Goal: Task Accomplishment & Management: Manage account settings

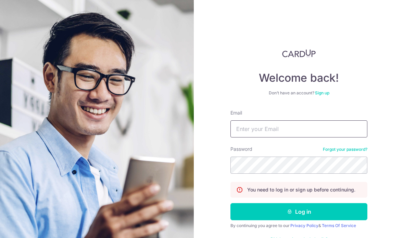
type input "[EMAIL_ADDRESS][DOMAIN_NAME]"
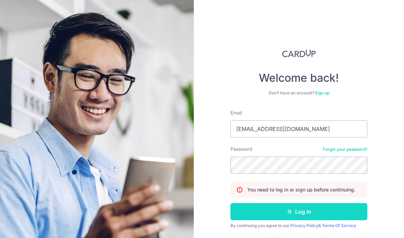
click at [335, 211] on button "Log in" at bounding box center [299, 212] width 137 height 17
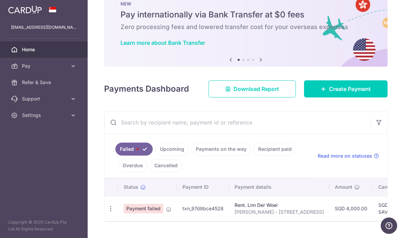
scroll to position [21, 0]
click at [107, 213] on icon "button" at bounding box center [110, 209] width 7 height 7
click at [105, 235] on link "Update payment" at bounding box center [140, 228] width 71 height 16
radio input "true"
type input "4,000.00"
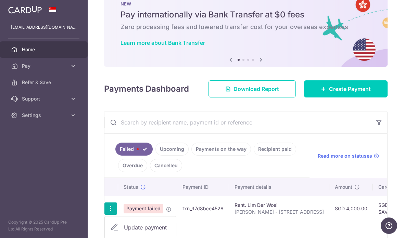
type input "[PERSON_NAME] - [STREET_ADDRESS]"
type input "SAVERENT179"
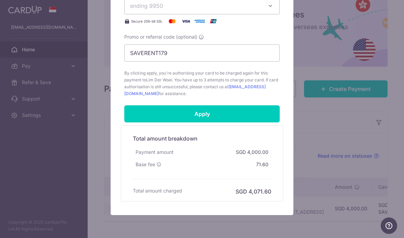
scroll to position [297, 0]
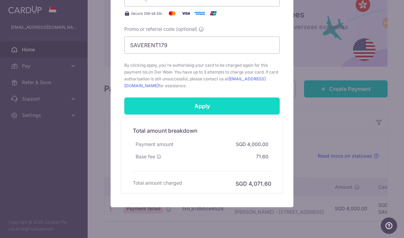
click at [254, 106] on input "Apply" at bounding box center [202, 106] width 156 height 17
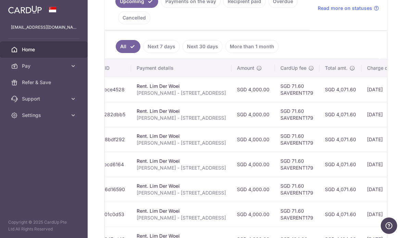
scroll to position [0, 113]
